Goal: Task Accomplishment & Management: Use online tool/utility

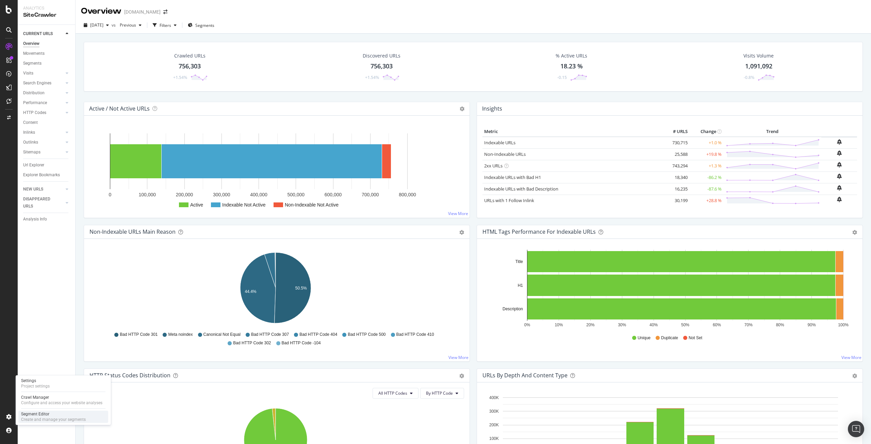
click at [46, 416] on div "Segment Editor" at bounding box center [53, 413] width 65 height 5
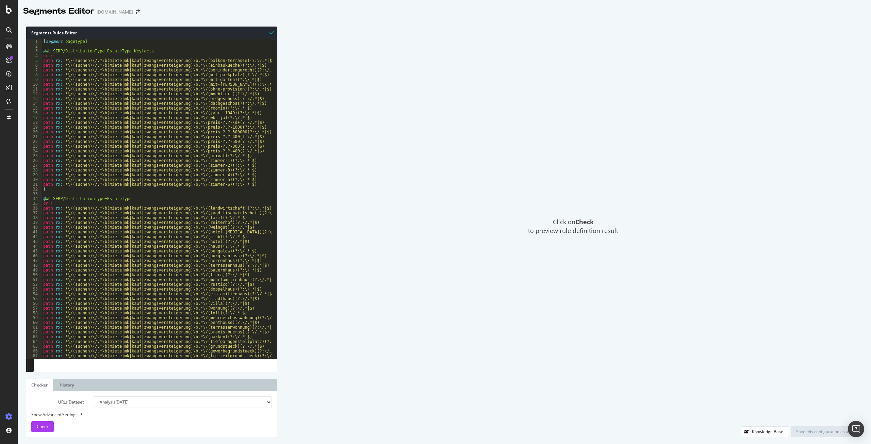
type textarea "@WL-SERP/DistributionType+EstateType+Keyfacts"
click at [228, 49] on div "[ segment : pagetype ] @ WL-SERP/DistributionType+EstateType+Keyfacts or ( path…" at bounding box center [298, 201] width 512 height 324
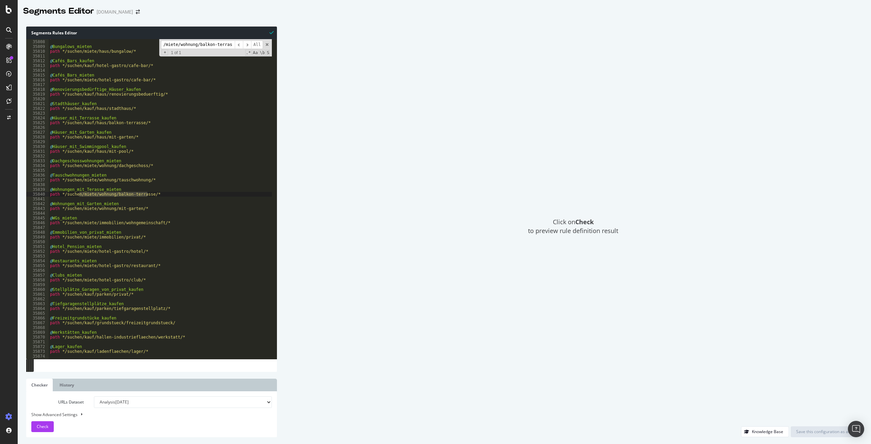
type input "/miete/wohnung/balkon-terrasse"
click at [136, 11] on icon "arrow-right-arrow-left" at bounding box center [138, 12] width 4 height 5
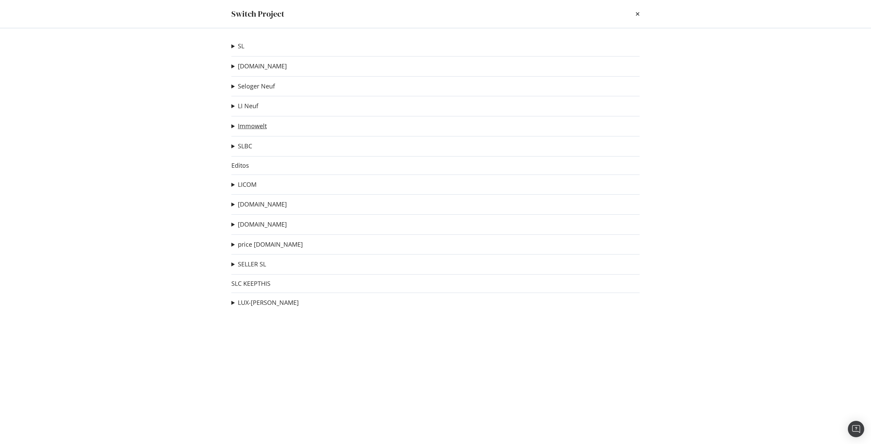
click at [248, 128] on link "Immowelt" at bounding box center [252, 125] width 29 height 7
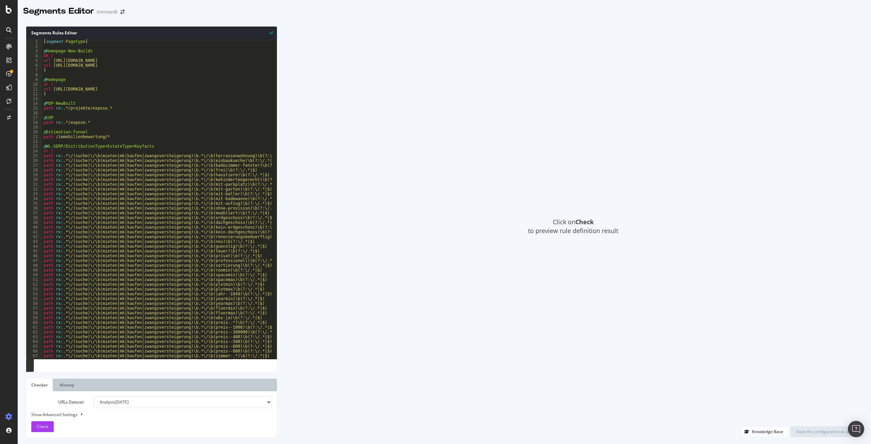
type textarea "@PDP-NewBuilt"
click at [217, 102] on div "[ segment : Pagetype ] @ Homepage-New-Builds OR ( url [URL][DOMAIN_NAME] url [U…" at bounding box center [250, 201] width 416 height 324
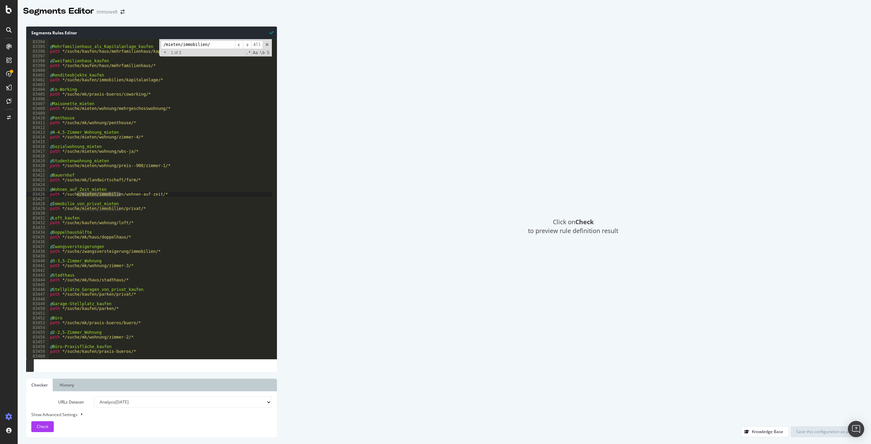
scroll to position [10834, 0]
type input "/mieten/immobilien/"
drag, startPoint x: 166, startPoint y: 199, endPoint x: 120, endPoint y: 200, distance: 45.3
click at [120, 200] on div "@ Büro-Praxisfläche_mieten path */suche/mieten/praxis-bueros/* @ Mehrfamilienha…" at bounding box center [257, 197] width 416 height 324
drag, startPoint x: 141, startPoint y: 213, endPoint x: 119, endPoint y: 213, distance: 21.4
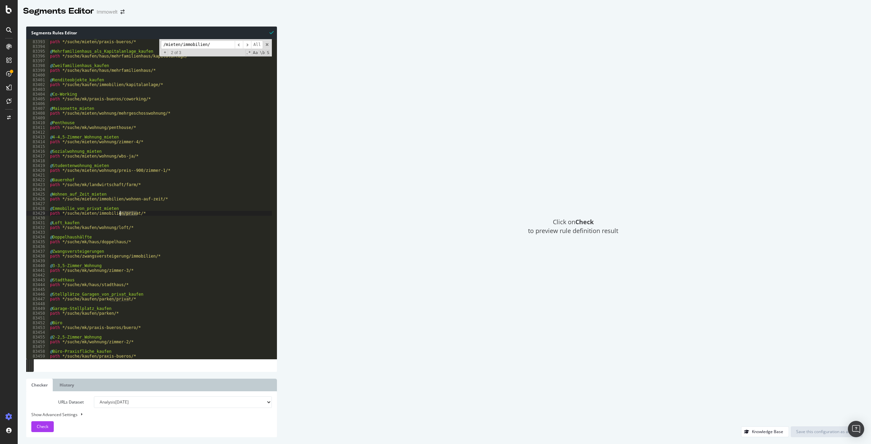
click at [119, 213] on div "@ Büro-Praxisfläche_mieten path */suche/mieten/praxis-bueros/* @ Mehrfamilienha…" at bounding box center [257, 197] width 416 height 324
drag, startPoint x: 165, startPoint y: 197, endPoint x: 64, endPoint y: 199, distance: 101.1
click at [64, 199] on div "@ Büro-Praxisfläche_mieten path */suche/mieten/praxis-bueros/* @ Mehrfamilienha…" at bounding box center [257, 197] width 416 height 324
drag, startPoint x: 135, startPoint y: 213, endPoint x: 64, endPoint y: 213, distance: 71.1
click at [64, 213] on div "@ Büro-Praxisfläche_mieten path */suche/mieten/praxis-bueros/* @ Mehrfamilienha…" at bounding box center [257, 197] width 416 height 324
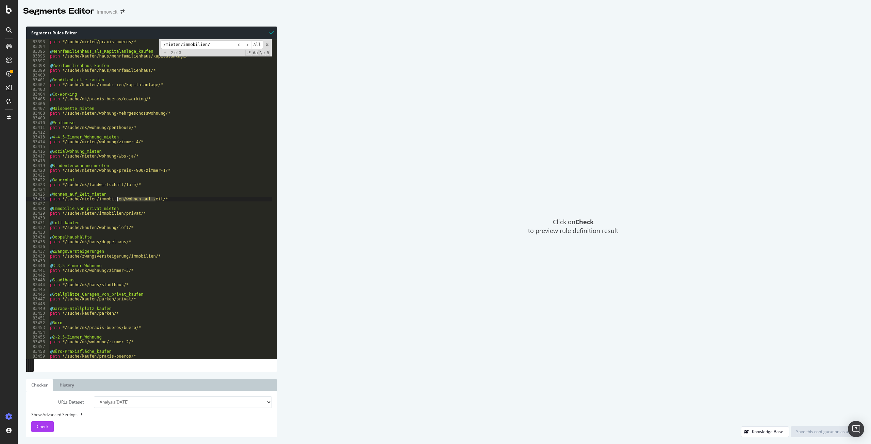
drag, startPoint x: 155, startPoint y: 199, endPoint x: 118, endPoint y: 198, distance: 36.8
click at [118, 198] on div "@ Büro-Praxisfläche_mieten path */suche/mieten/praxis-bueros/* @ Mehrfamilienha…" at bounding box center [257, 197] width 416 height 324
type textarea "path */suche/mieten/immobilien/wohnen-auf-zeit/*"
